Goal: Browse casually

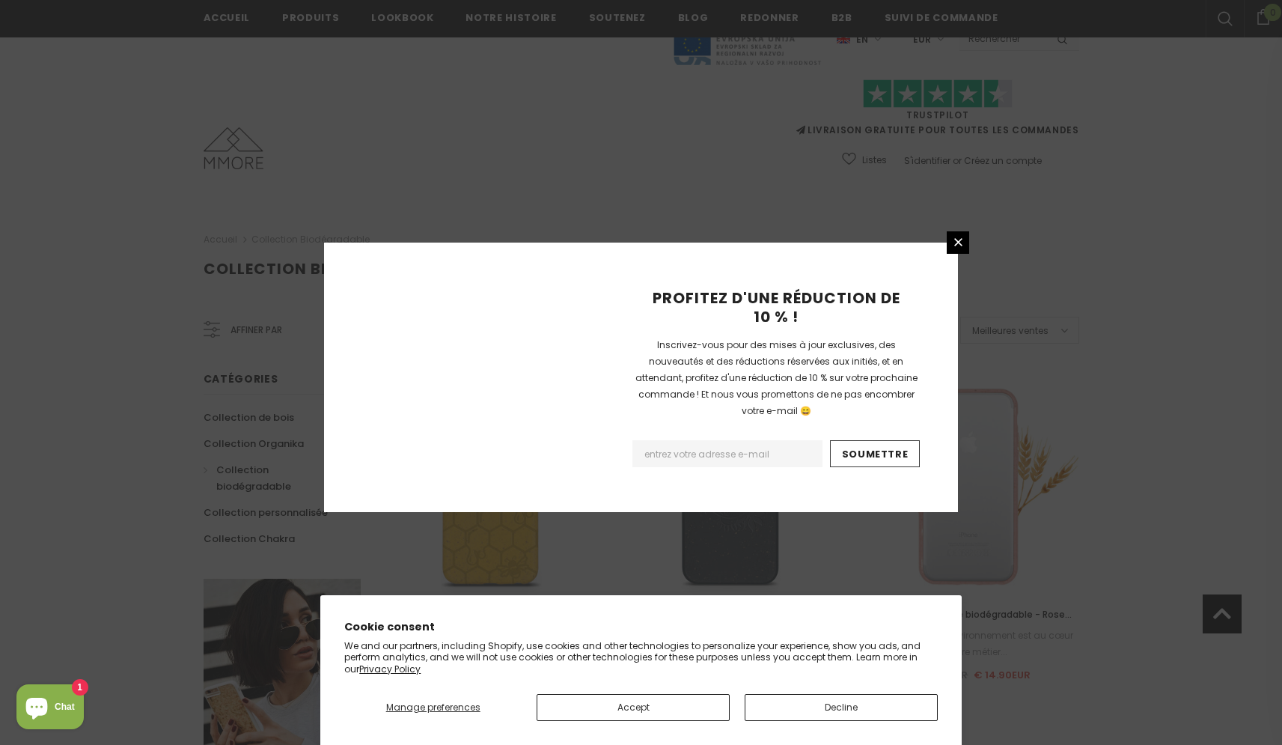
scroll to position [906, 0]
